Goal: Transaction & Acquisition: Purchase product/service

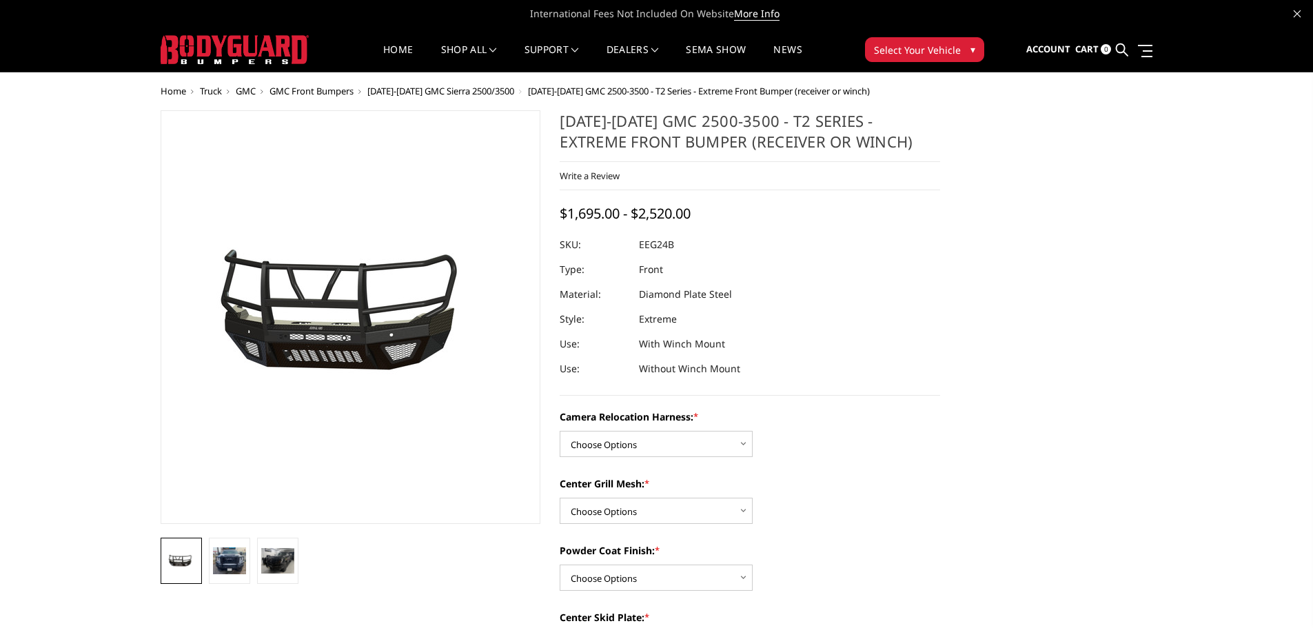
click at [459, 94] on span "[DATE]-[DATE] GMC Sierra 2500/3500" at bounding box center [440, 91] width 147 height 12
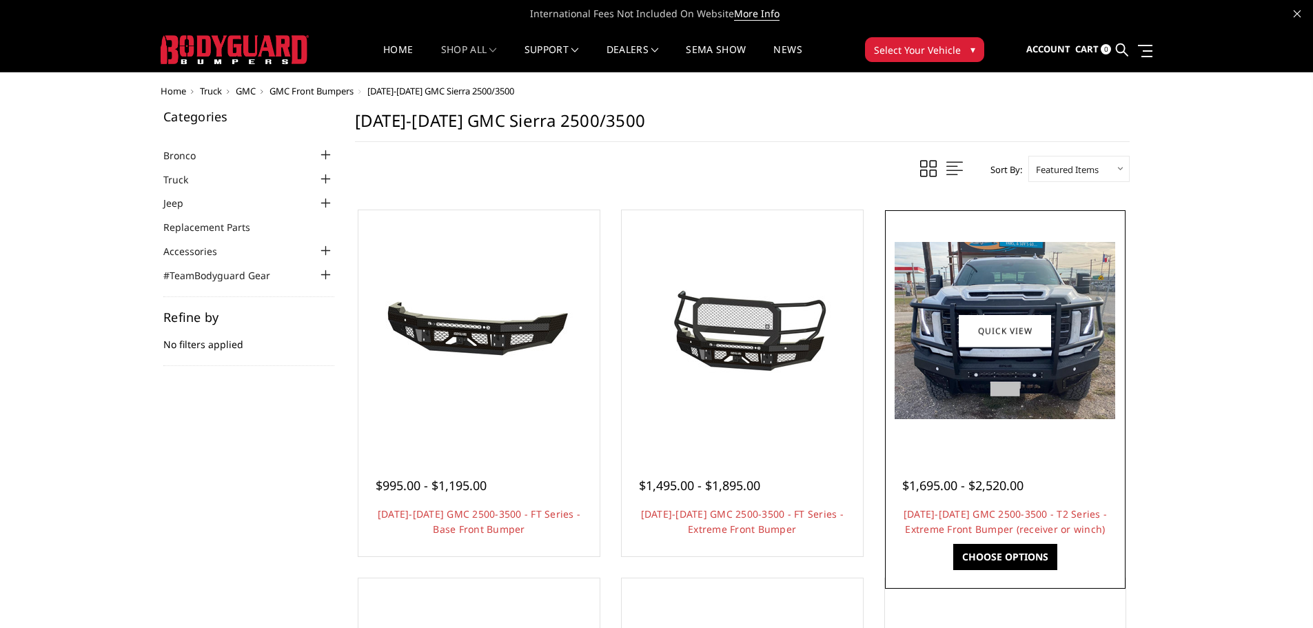
click at [1068, 385] on img at bounding box center [1005, 330] width 221 height 177
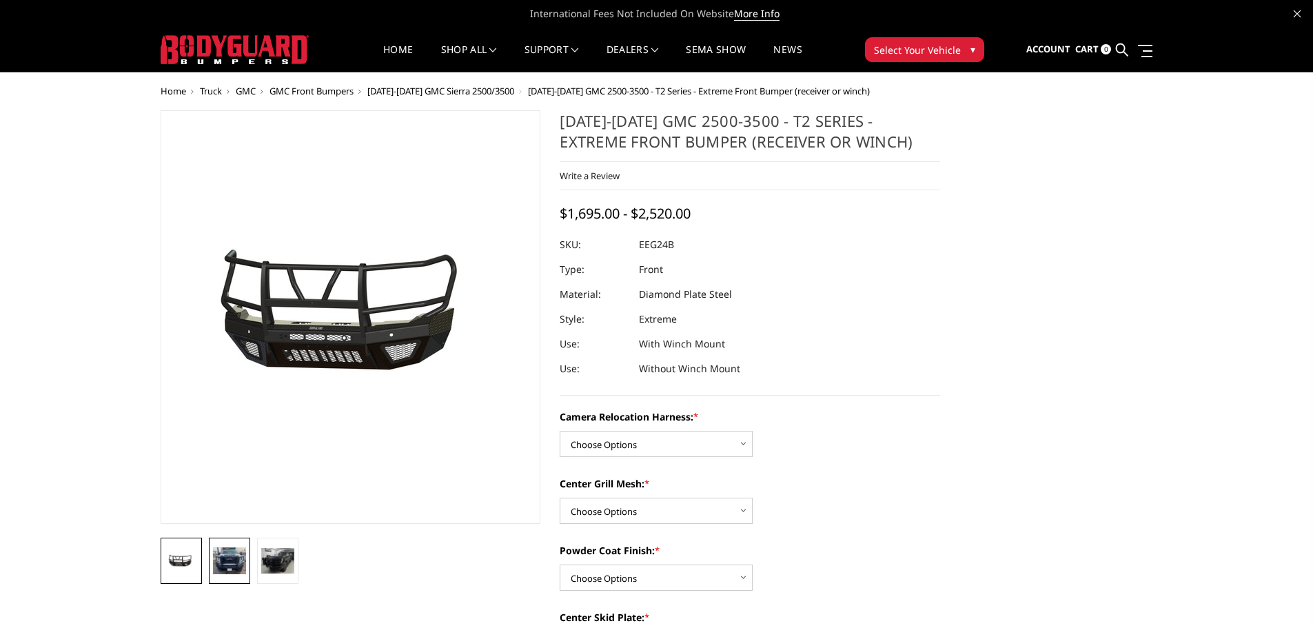
click at [225, 556] on img at bounding box center [229, 560] width 33 height 27
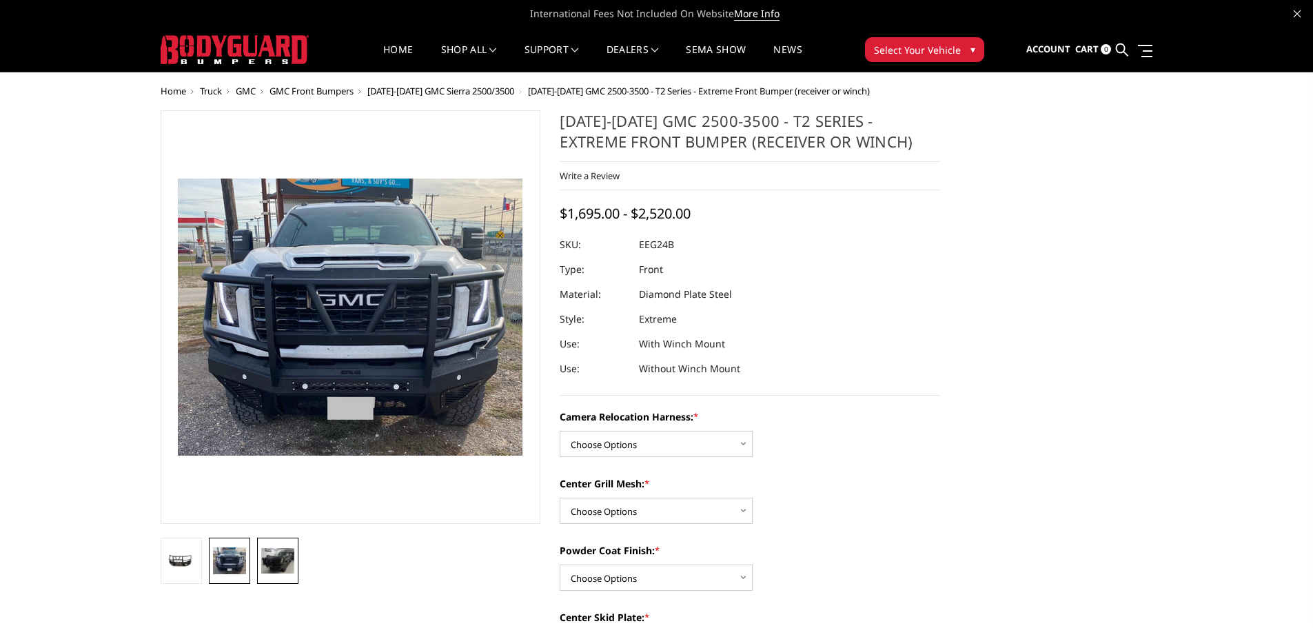
click at [276, 558] on img at bounding box center [277, 561] width 33 height 26
